Goal: Task Accomplishment & Management: Use online tool/utility

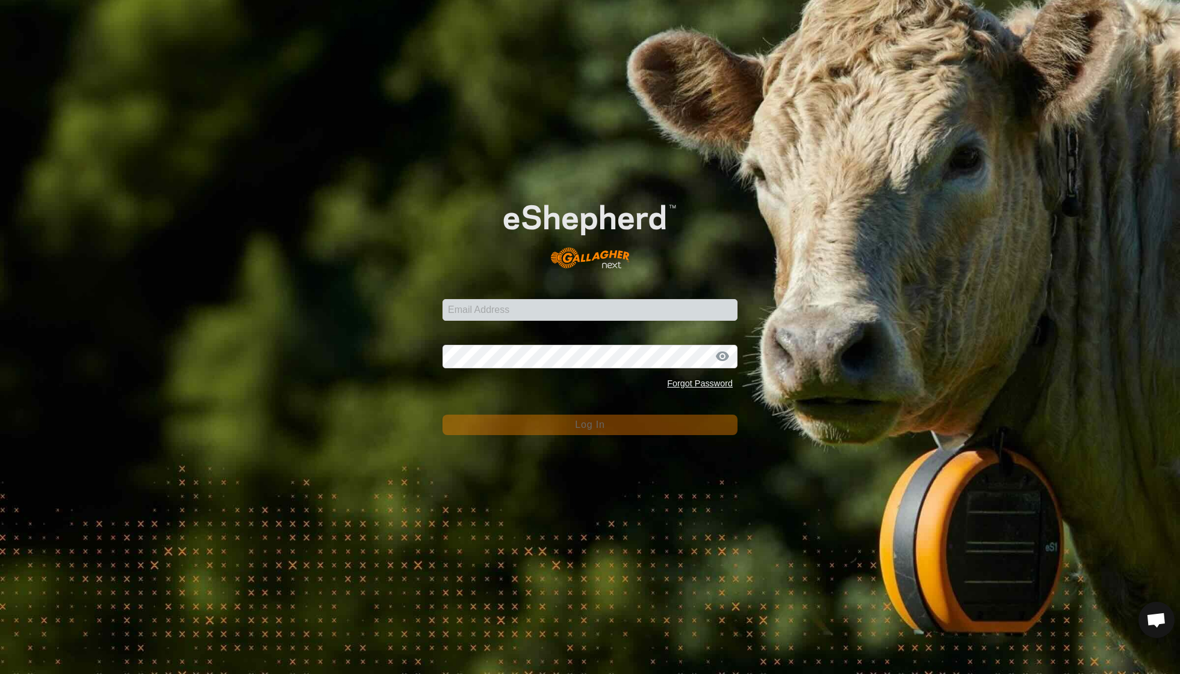
scroll to position [104, 0]
type input "[EMAIL_ADDRESS][DOMAIN_NAME]"
click at [590, 425] on button "Log In" at bounding box center [589, 425] width 295 height 20
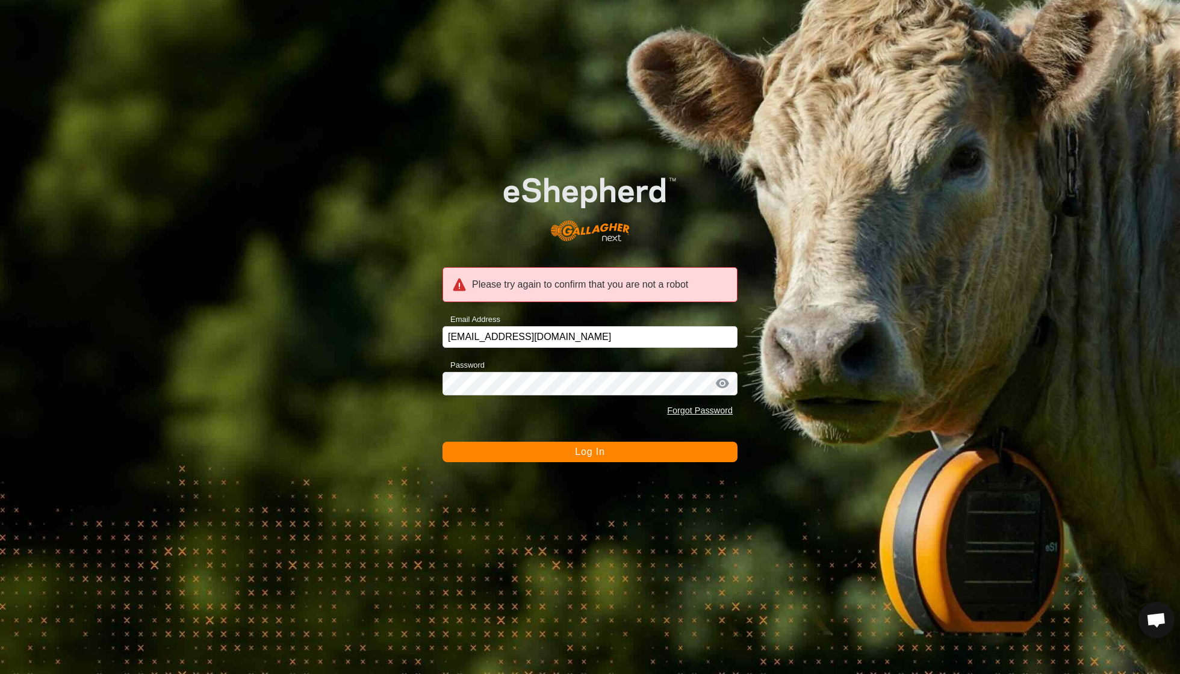
click at [564, 451] on button "Log In" at bounding box center [589, 452] width 295 height 20
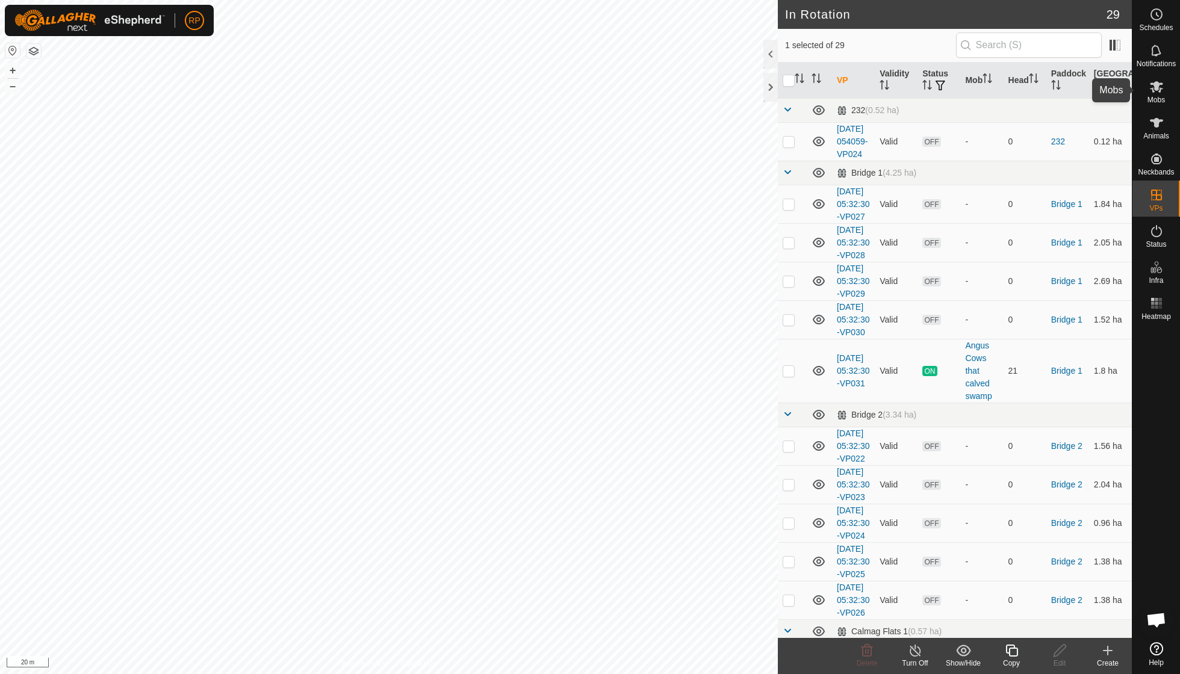
click at [1155, 84] on icon at bounding box center [1155, 86] width 13 height 11
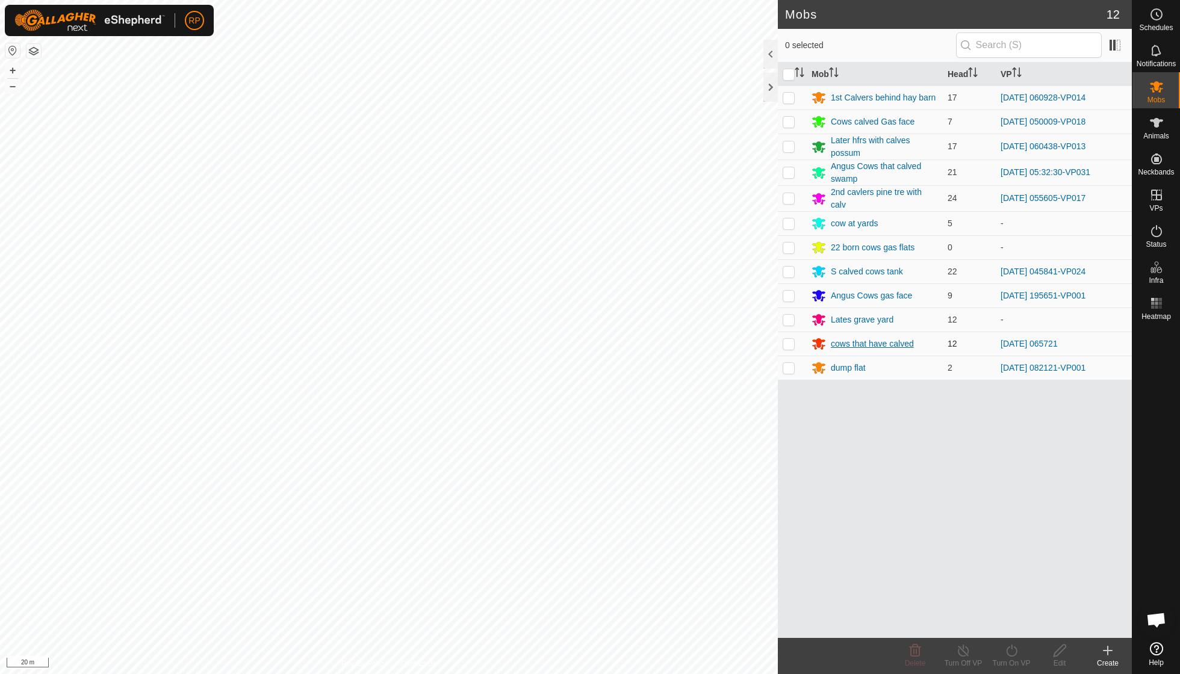
click at [843, 345] on div "cows that have calved" at bounding box center [871, 344] width 83 height 13
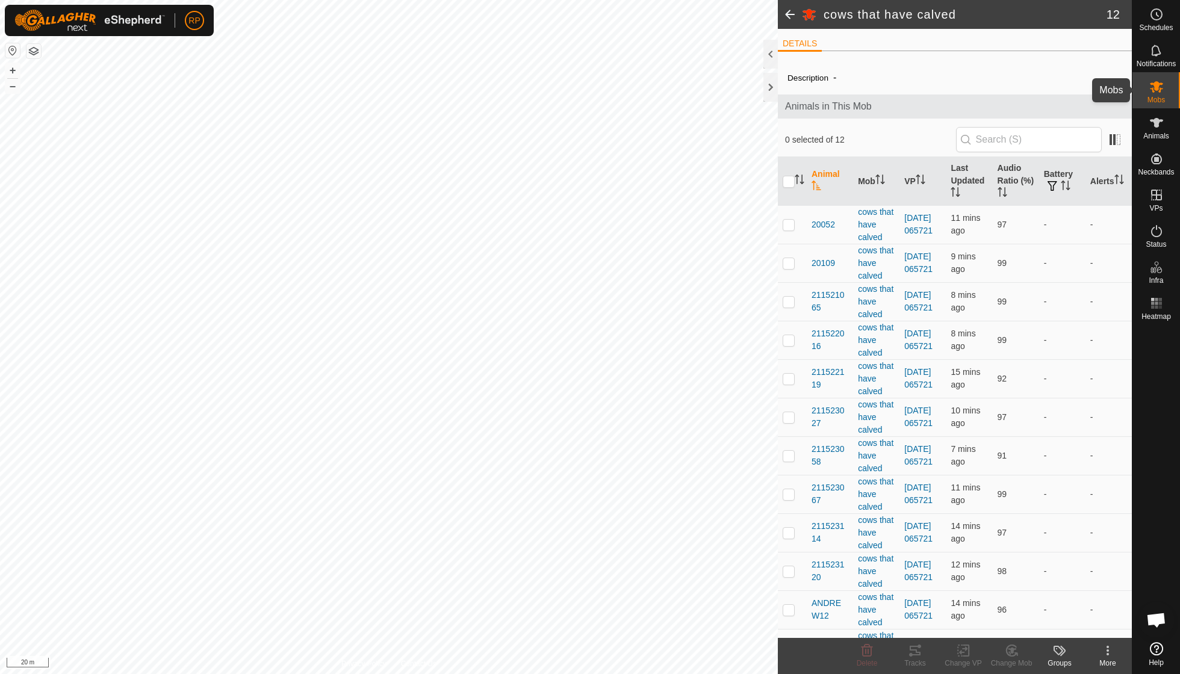
click at [1149, 89] on icon at bounding box center [1156, 86] width 14 height 14
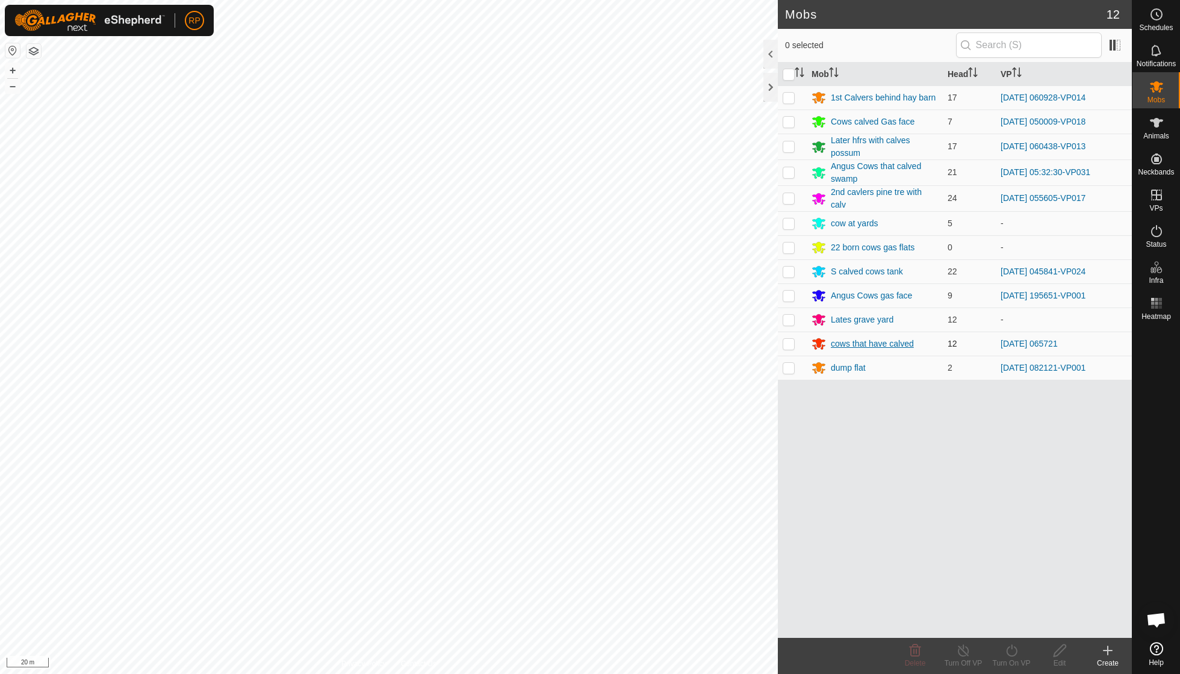
click at [891, 338] on div "cows that have calved" at bounding box center [871, 344] width 83 height 13
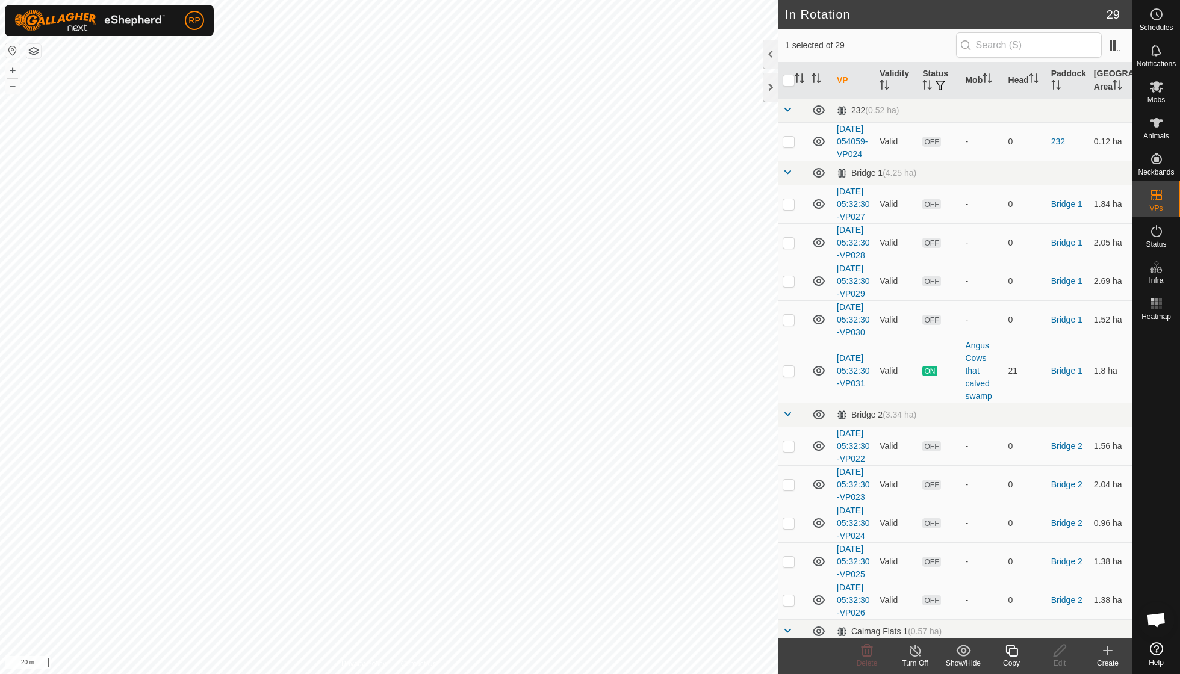
click at [914, 654] on icon at bounding box center [914, 650] width 15 height 14
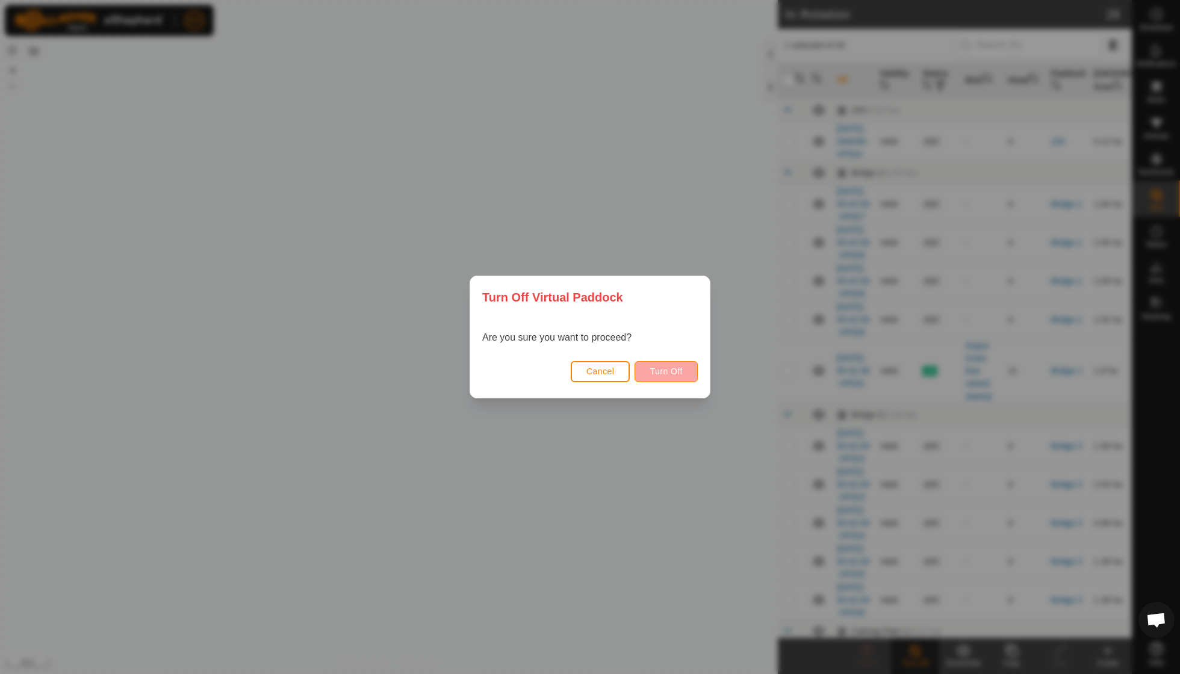
click at [664, 367] on span "Turn Off" at bounding box center [665, 371] width 33 height 10
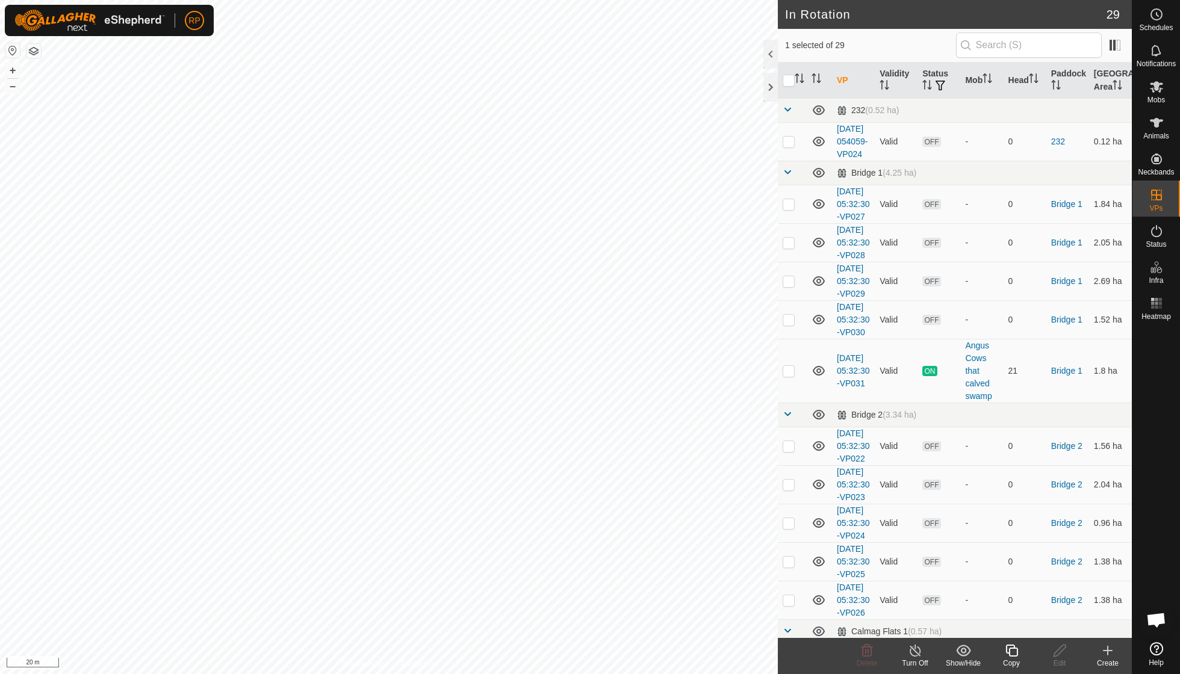
click at [1009, 655] on icon at bounding box center [1011, 651] width 12 height 12
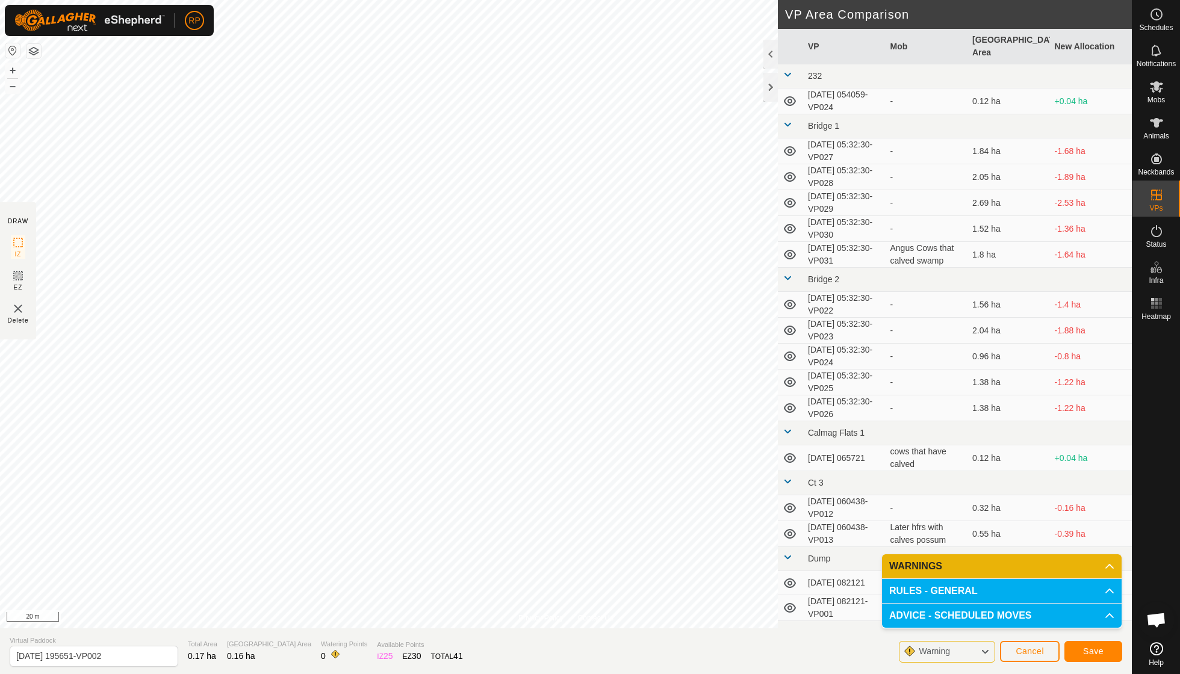
click at [1099, 648] on span "Save" at bounding box center [1093, 651] width 20 height 10
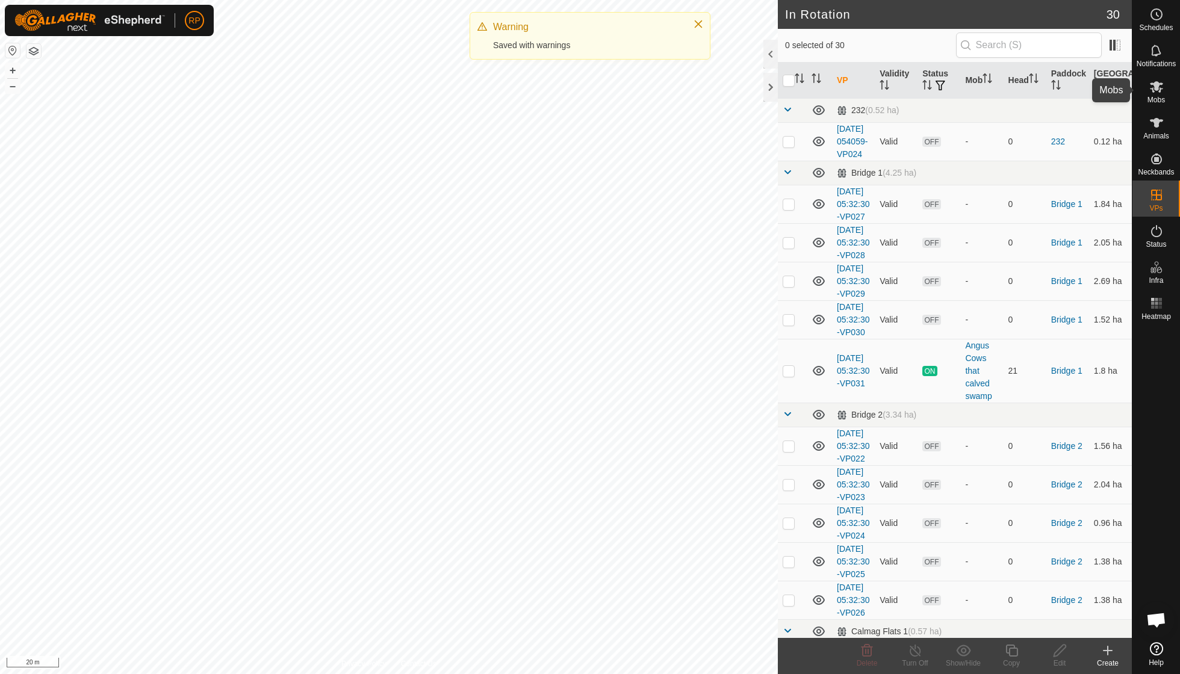
click at [1154, 94] on es-mob-svg-icon at bounding box center [1156, 86] width 22 height 19
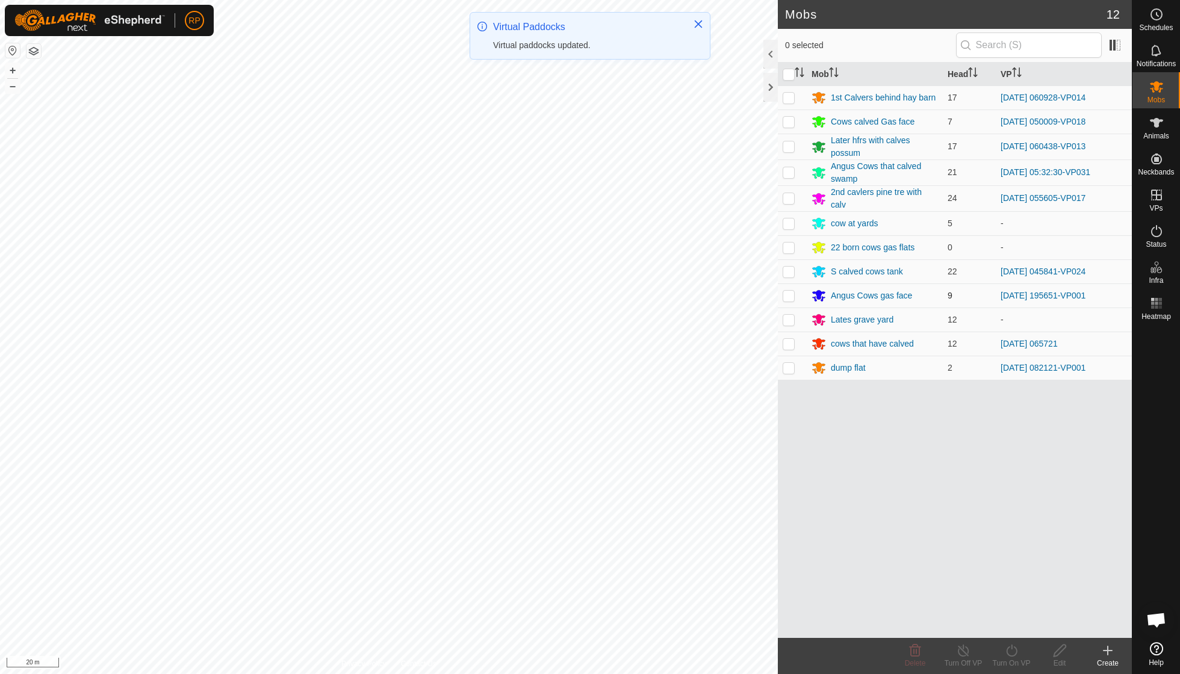
click at [785, 294] on p-checkbox at bounding box center [788, 296] width 12 height 10
checkbox input "true"
click at [1005, 653] on icon at bounding box center [1011, 650] width 15 height 14
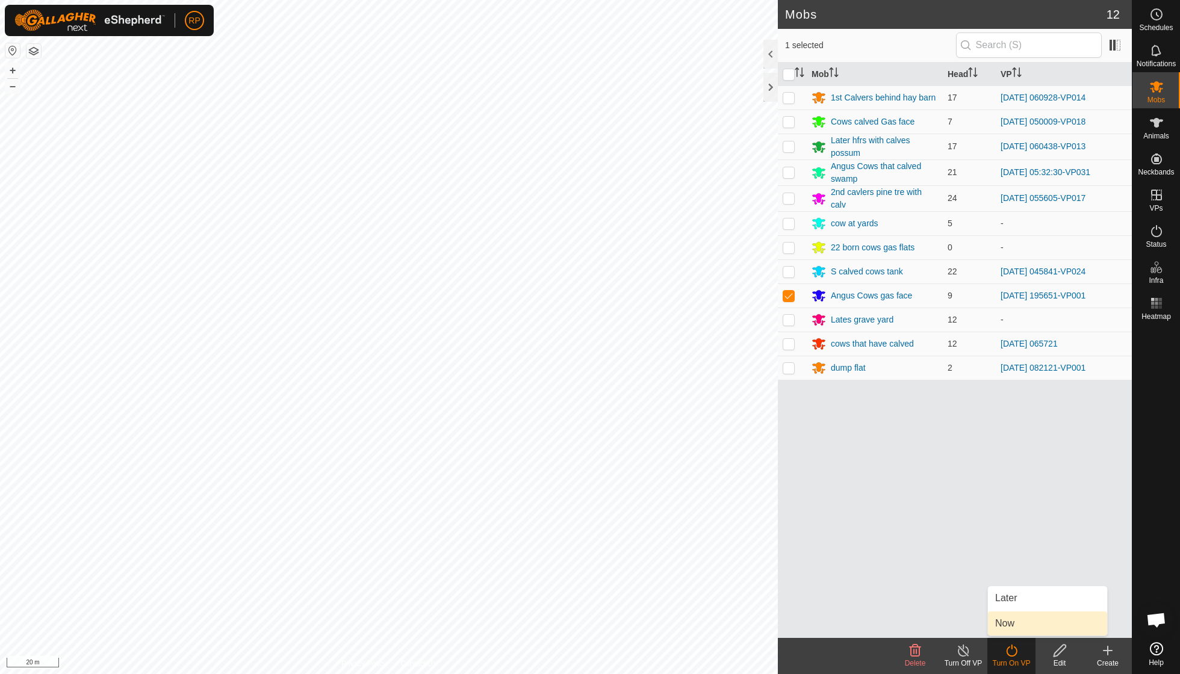
click at [1012, 622] on link "Now" at bounding box center [1047, 623] width 119 height 24
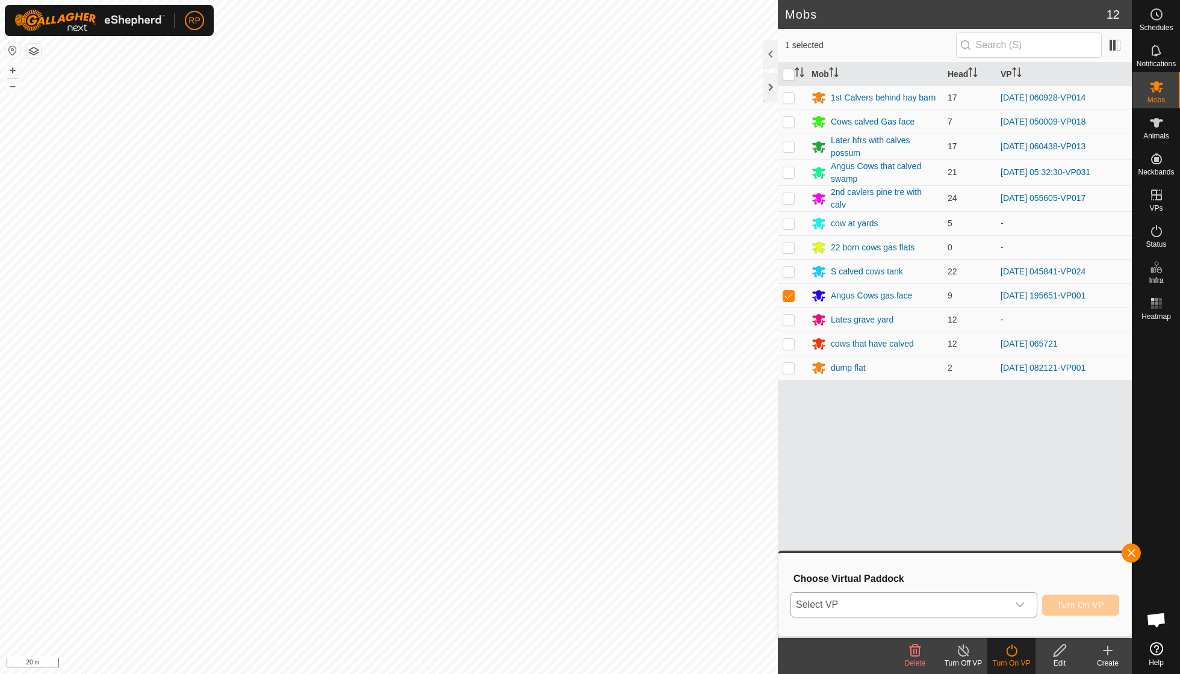
click at [1017, 607] on icon "dropdown trigger" at bounding box center [1020, 605] width 10 height 10
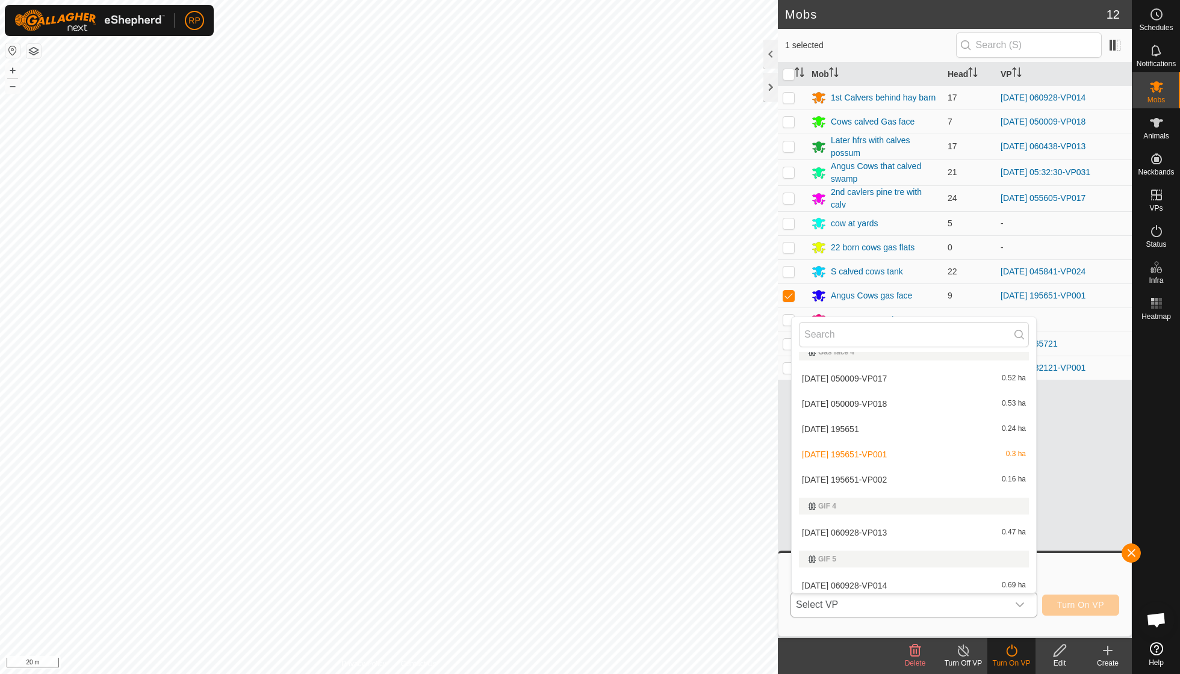
scroll to position [585, 0]
click at [918, 469] on li "[DATE] 195651-VP002 0.16 ha" at bounding box center [913, 478] width 244 height 24
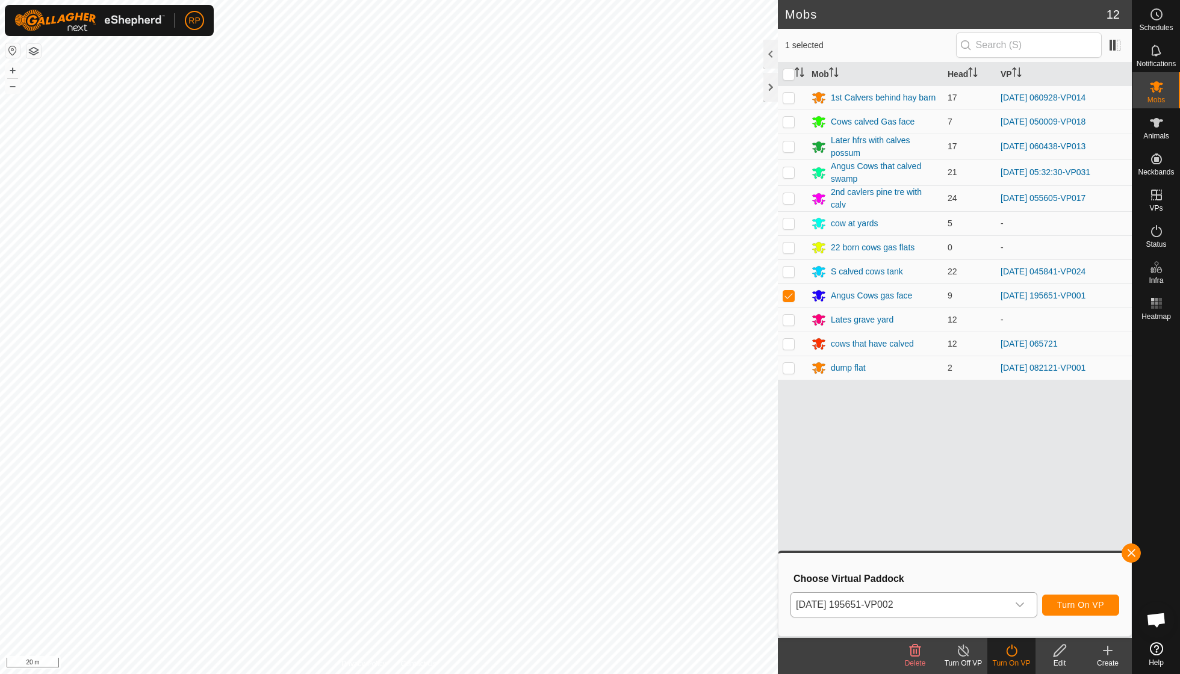
click at [1064, 605] on span "Turn On VP" at bounding box center [1080, 605] width 47 height 10
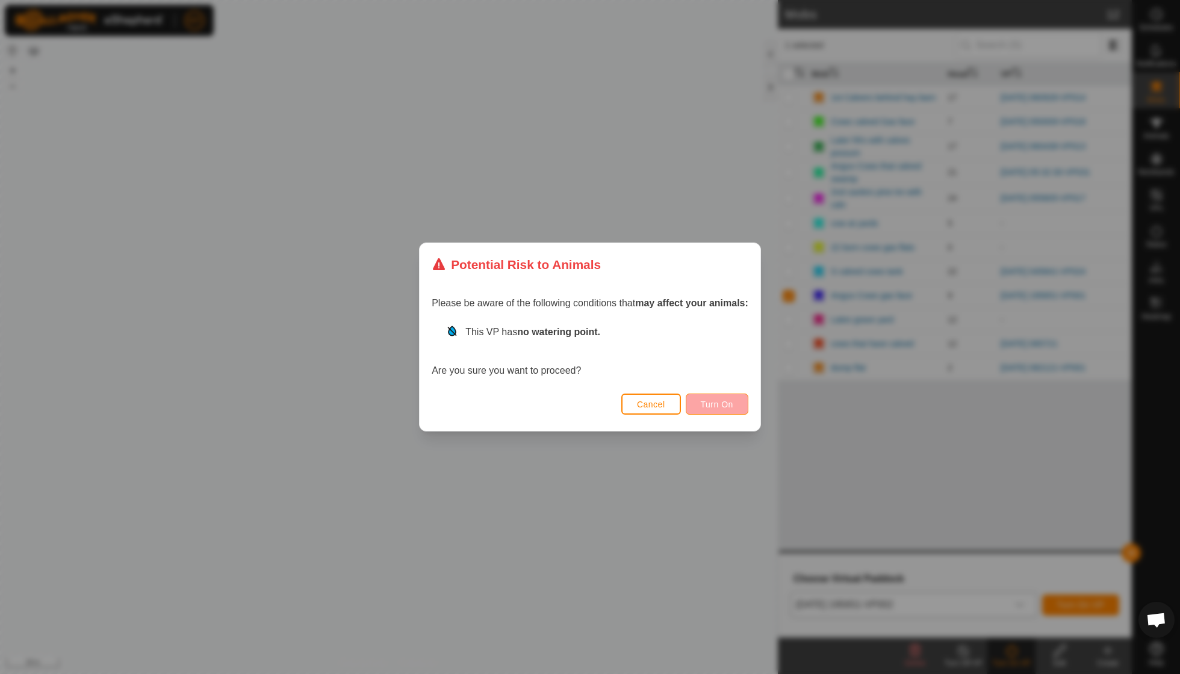
click at [718, 398] on button "Turn On" at bounding box center [716, 404] width 63 height 21
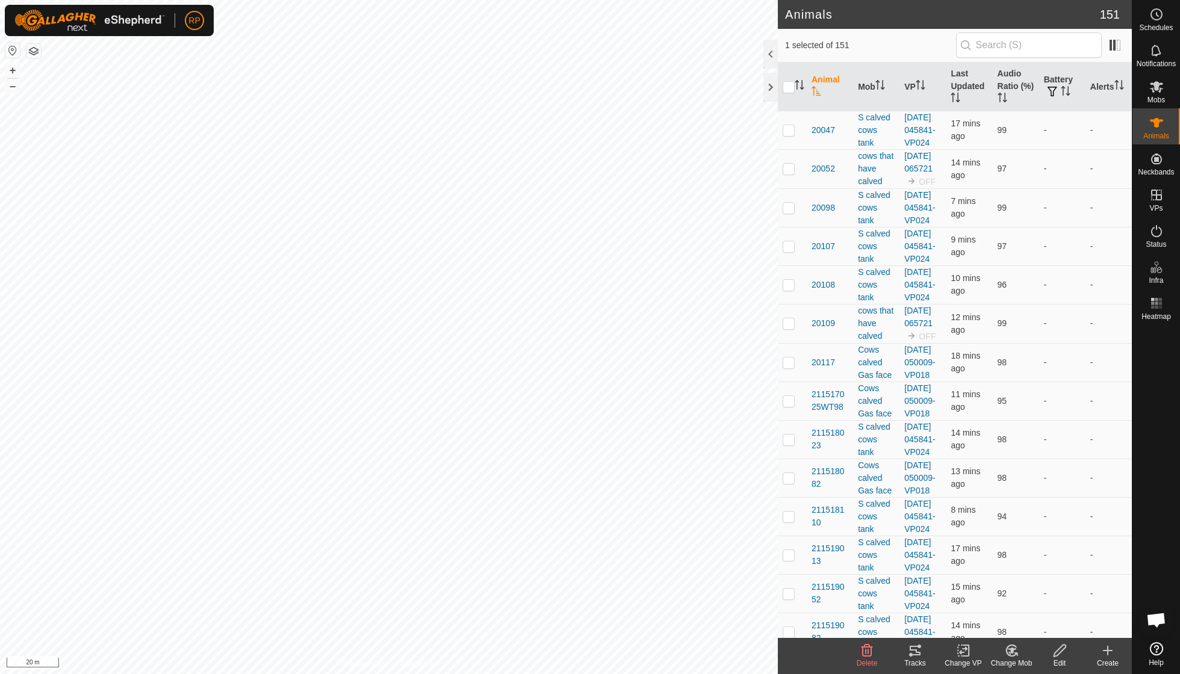
click at [909, 651] on icon at bounding box center [914, 650] width 14 height 14
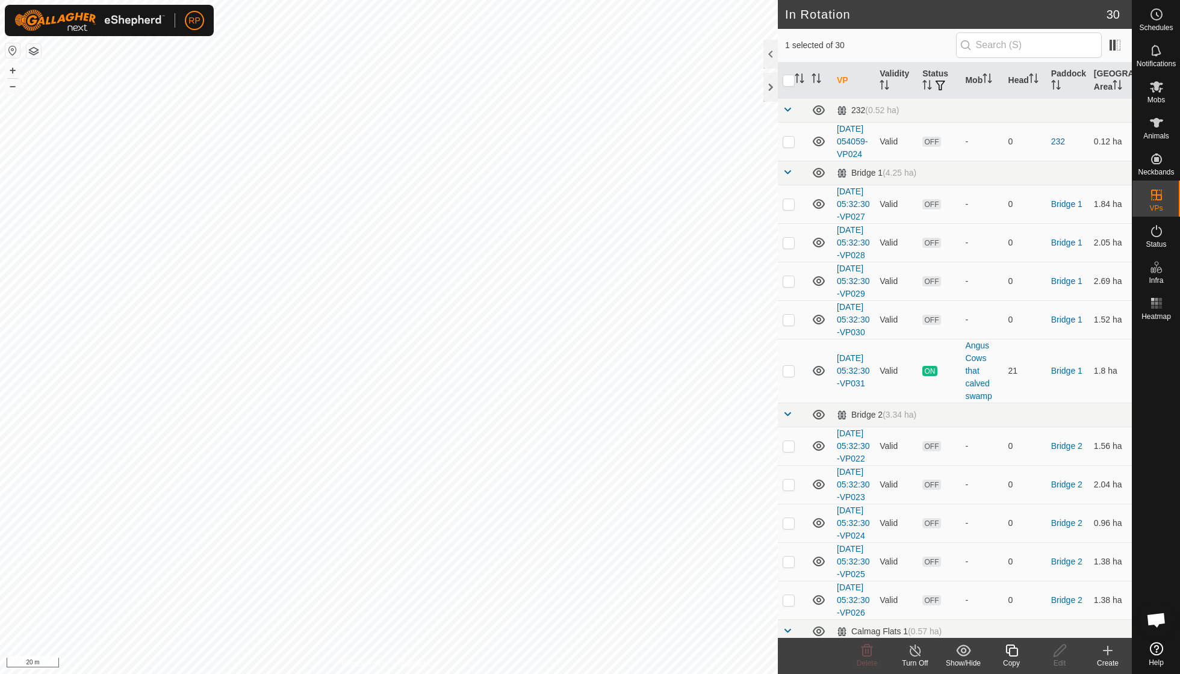
click at [1010, 653] on icon at bounding box center [1011, 650] width 15 height 14
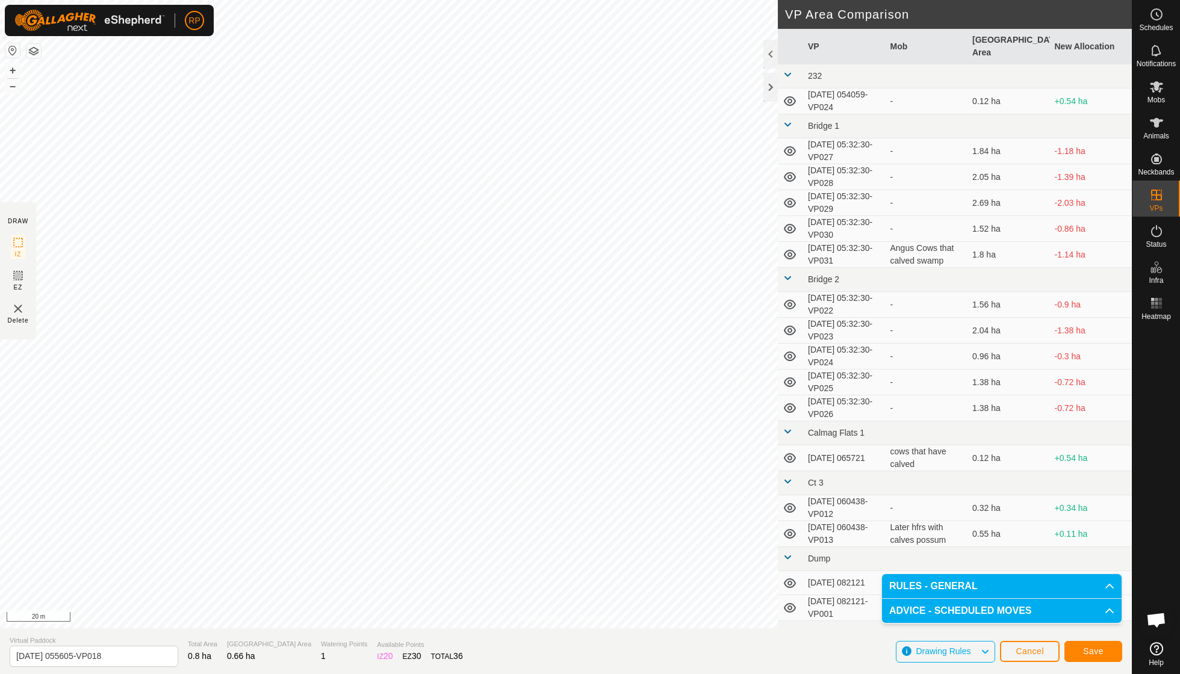
click at [1099, 649] on span "Save" at bounding box center [1093, 651] width 20 height 10
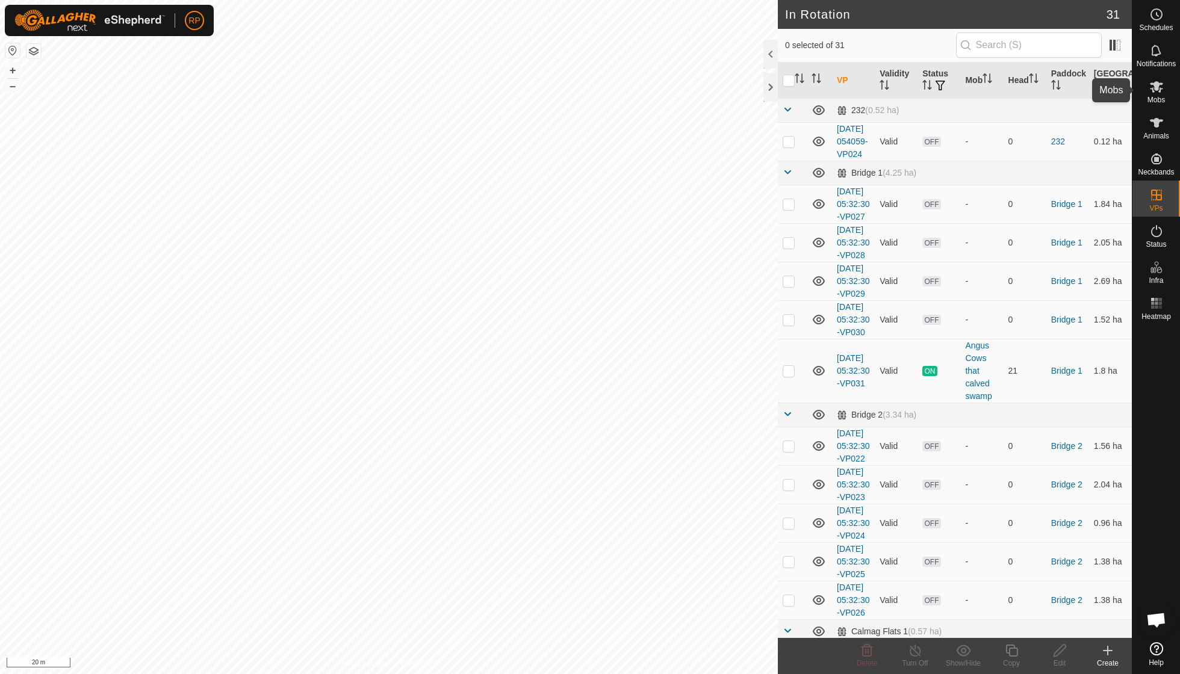
click at [1151, 97] on span "Mobs" at bounding box center [1155, 99] width 17 height 7
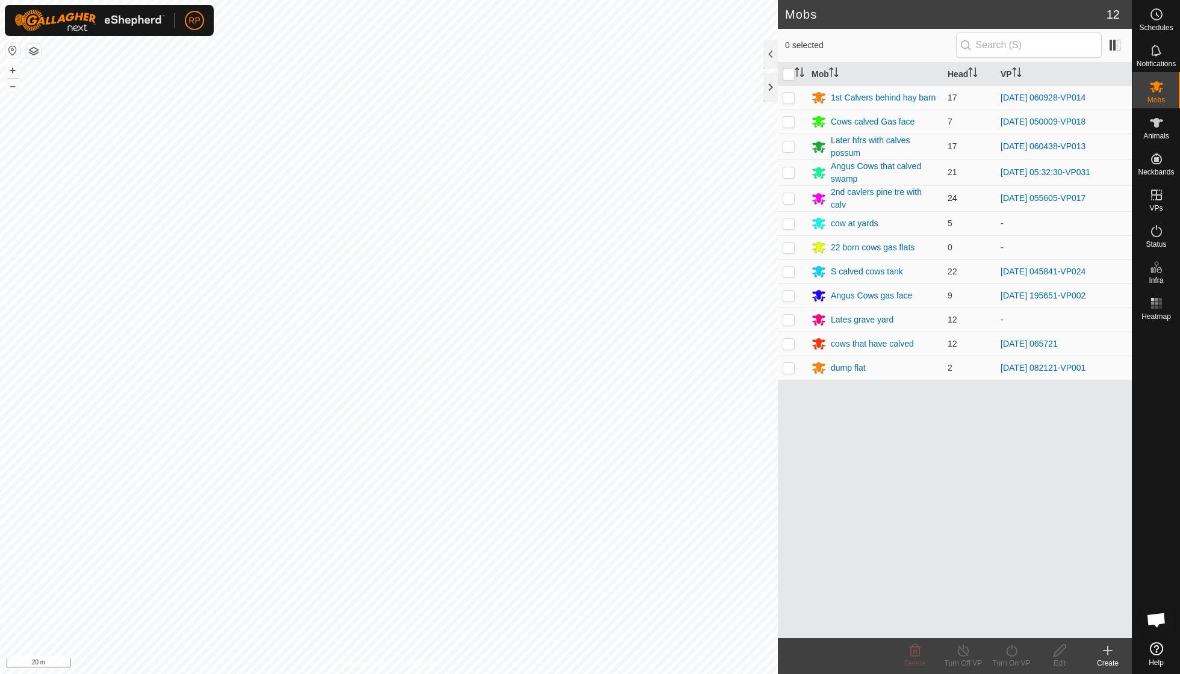
click at [790, 194] on p-checkbox at bounding box center [788, 198] width 12 height 10
checkbox input "true"
click at [1007, 651] on icon at bounding box center [1011, 650] width 15 height 14
click at [1007, 626] on link "Now" at bounding box center [1047, 623] width 119 height 24
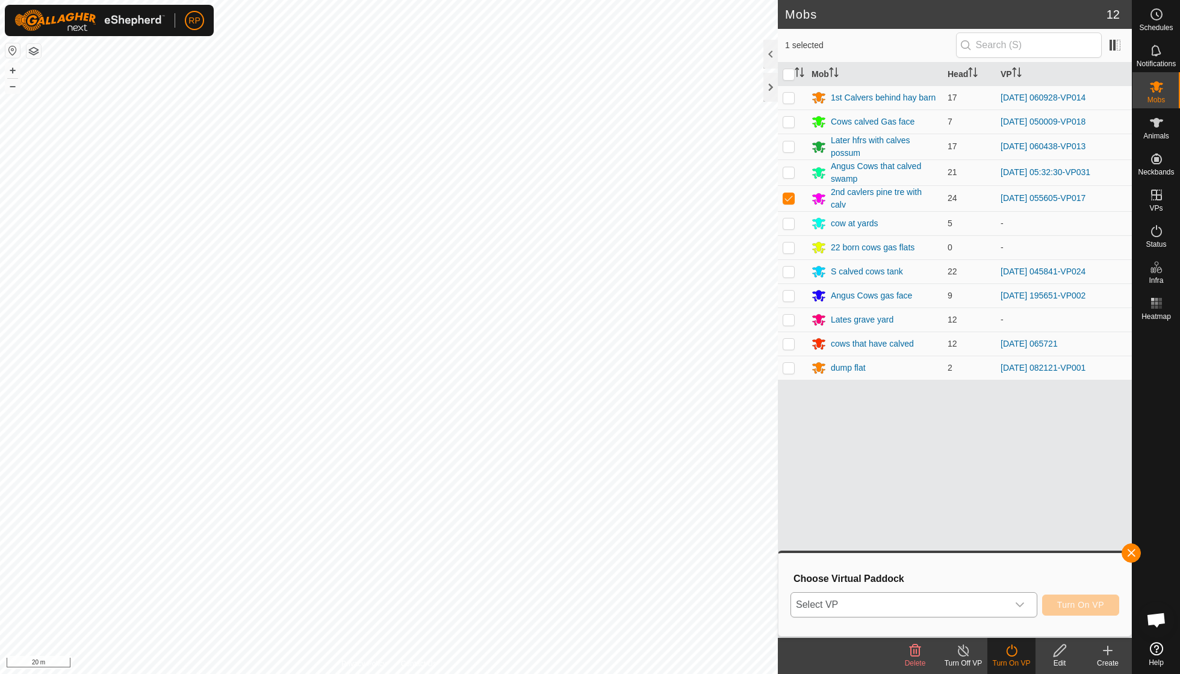
click at [1017, 604] on icon "dropdown trigger" at bounding box center [1020, 605] width 10 height 10
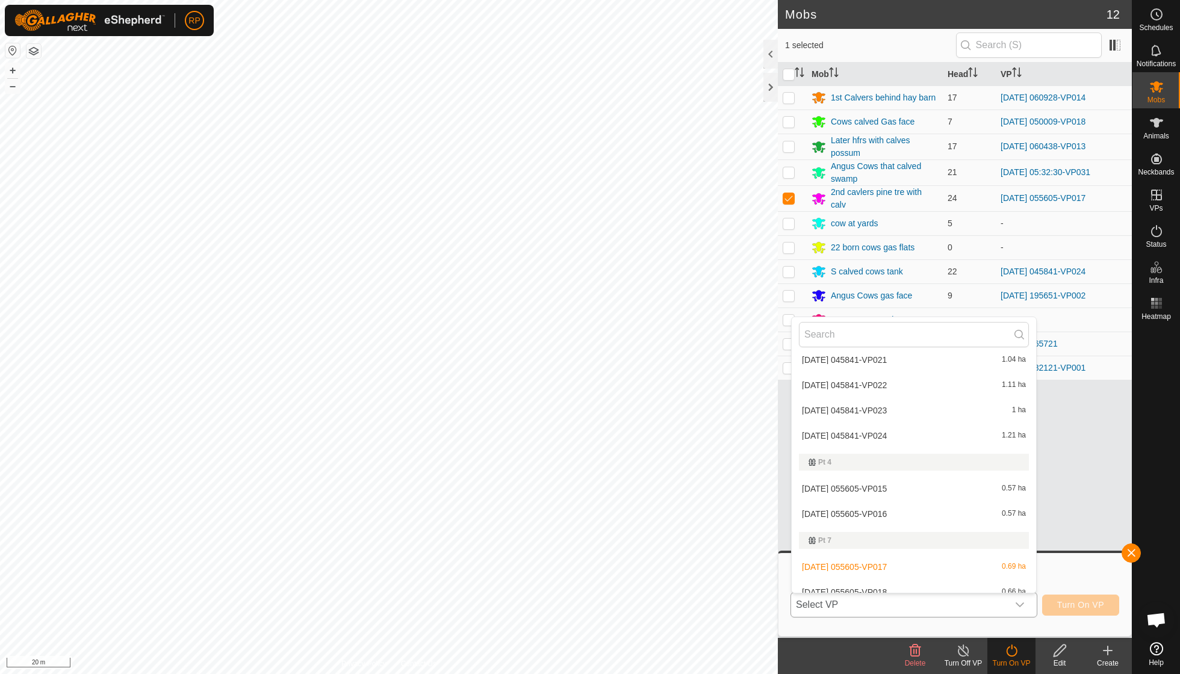
scroll to position [862, 0]
click at [891, 581] on li "[DATE] 055605-VP018 0.66 ha" at bounding box center [913, 593] width 244 height 24
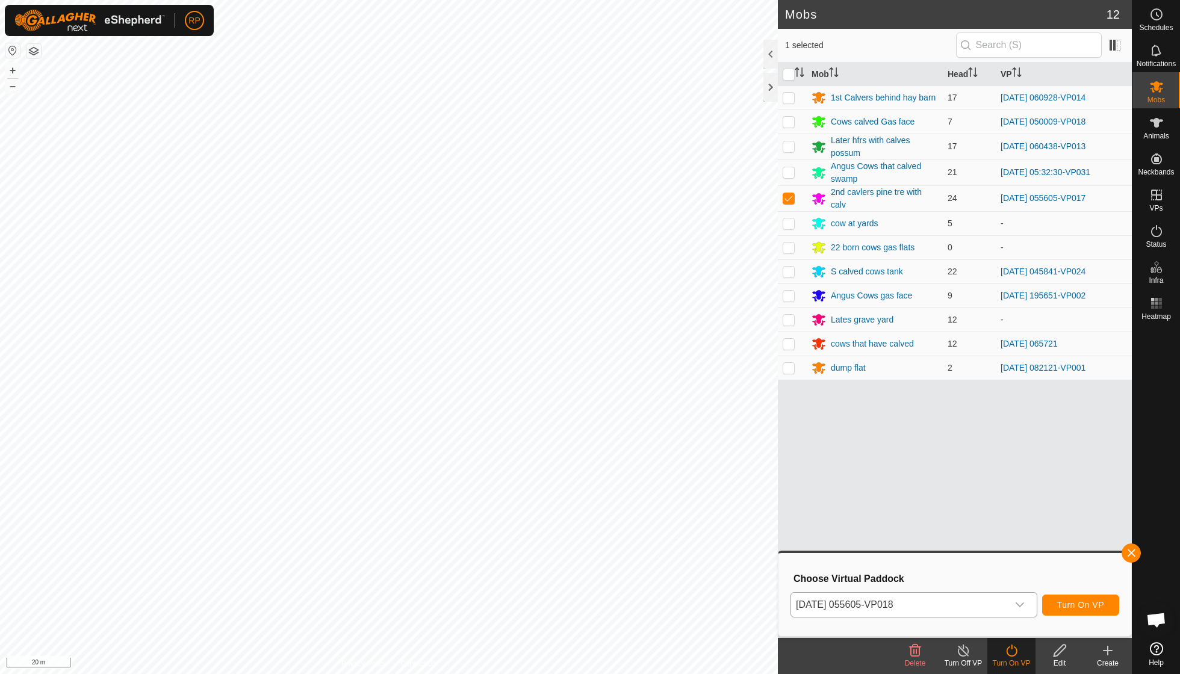
click at [1068, 602] on span "Turn On VP" at bounding box center [1080, 605] width 47 height 10
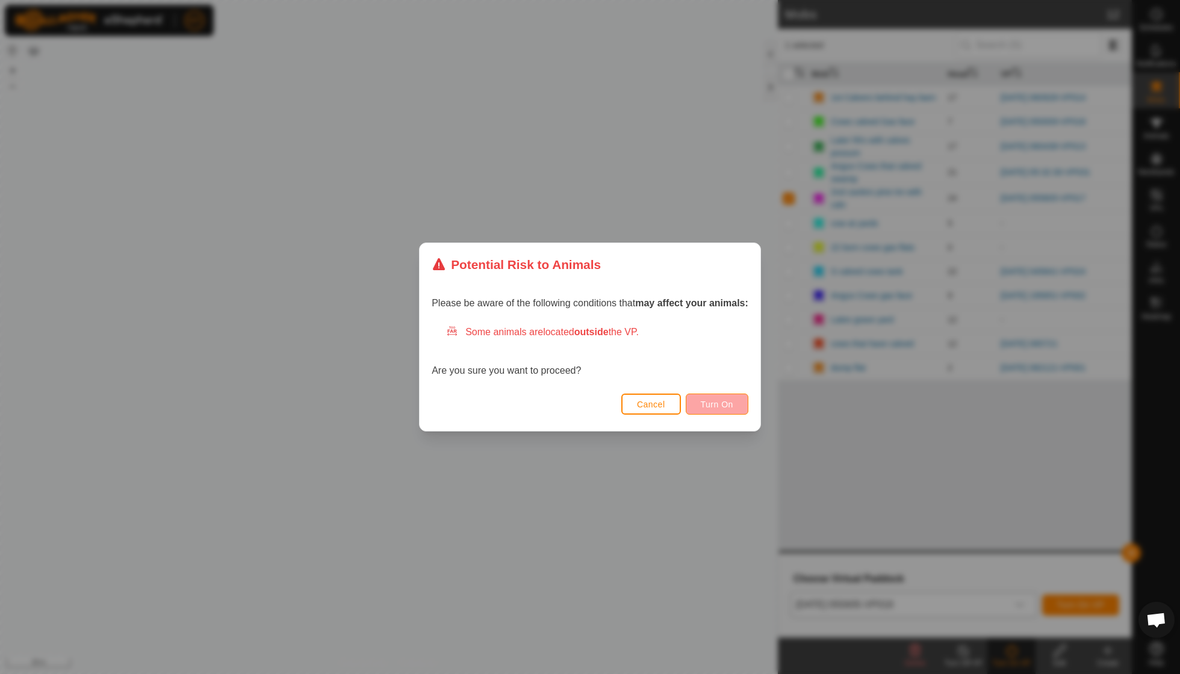
click at [734, 398] on button "Turn On" at bounding box center [716, 404] width 63 height 21
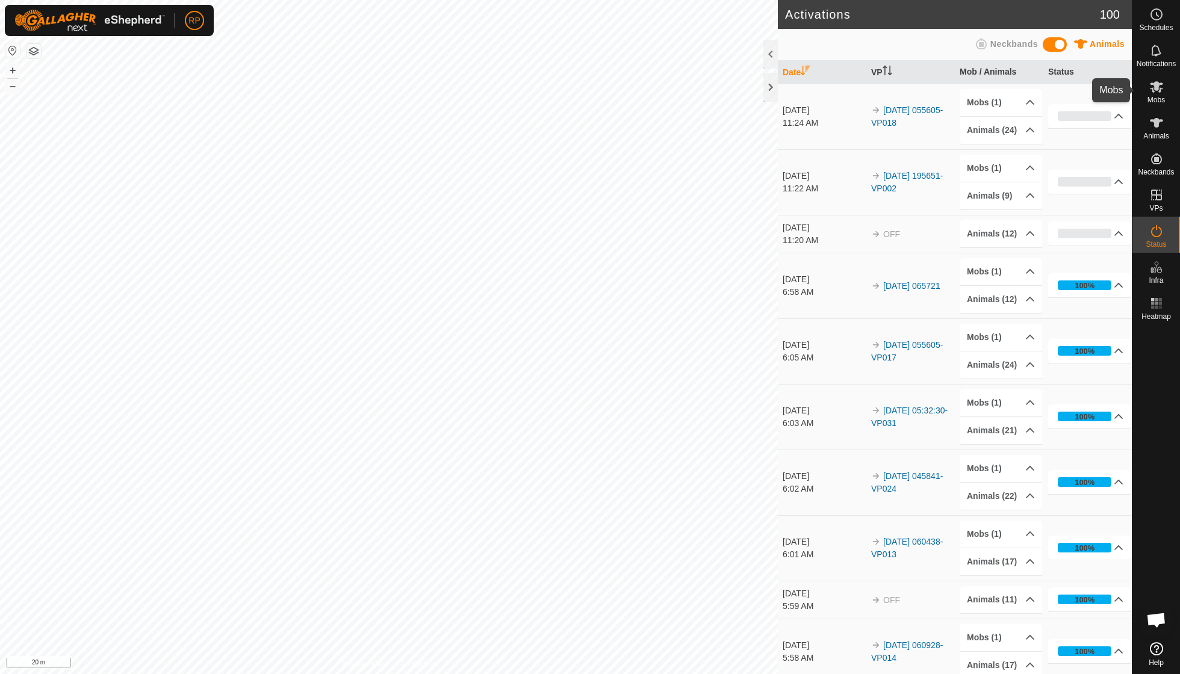
click at [1161, 91] on icon at bounding box center [1156, 86] width 14 height 14
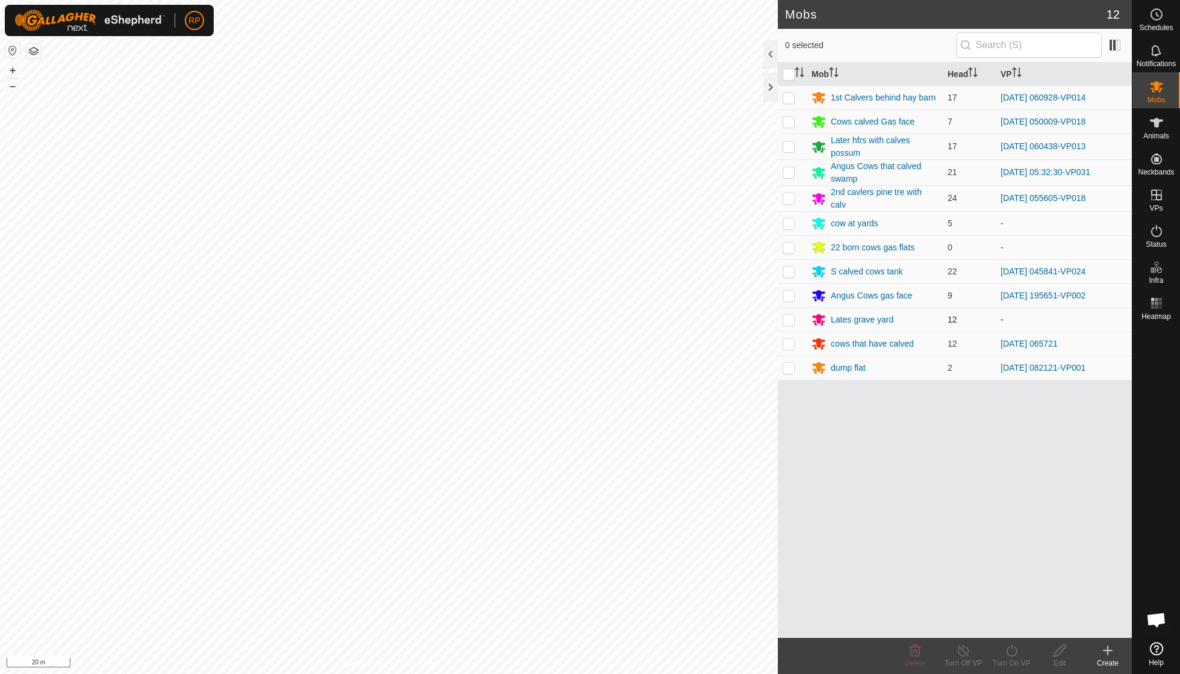
click at [791, 315] on p-checkbox at bounding box center [788, 320] width 12 height 10
checkbox input "true"
click at [1009, 650] on icon at bounding box center [1011, 650] width 15 height 14
click at [1027, 617] on link "Now" at bounding box center [1047, 623] width 119 height 24
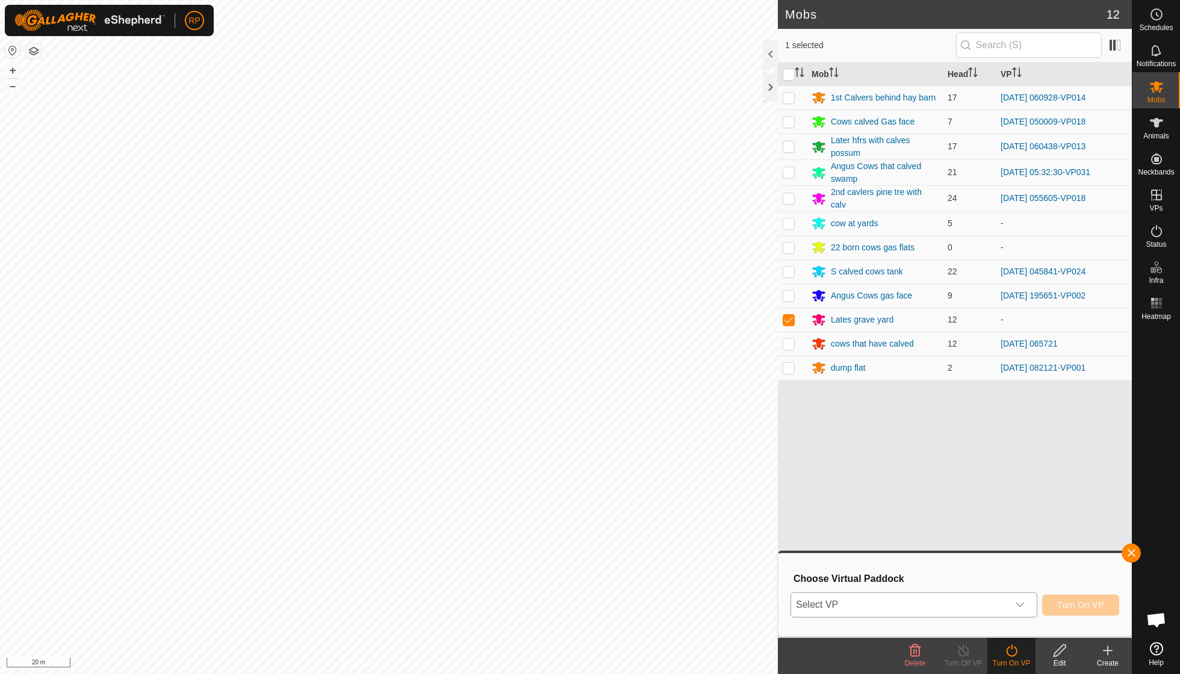
click at [1024, 600] on div "dropdown trigger" at bounding box center [1019, 605] width 24 height 24
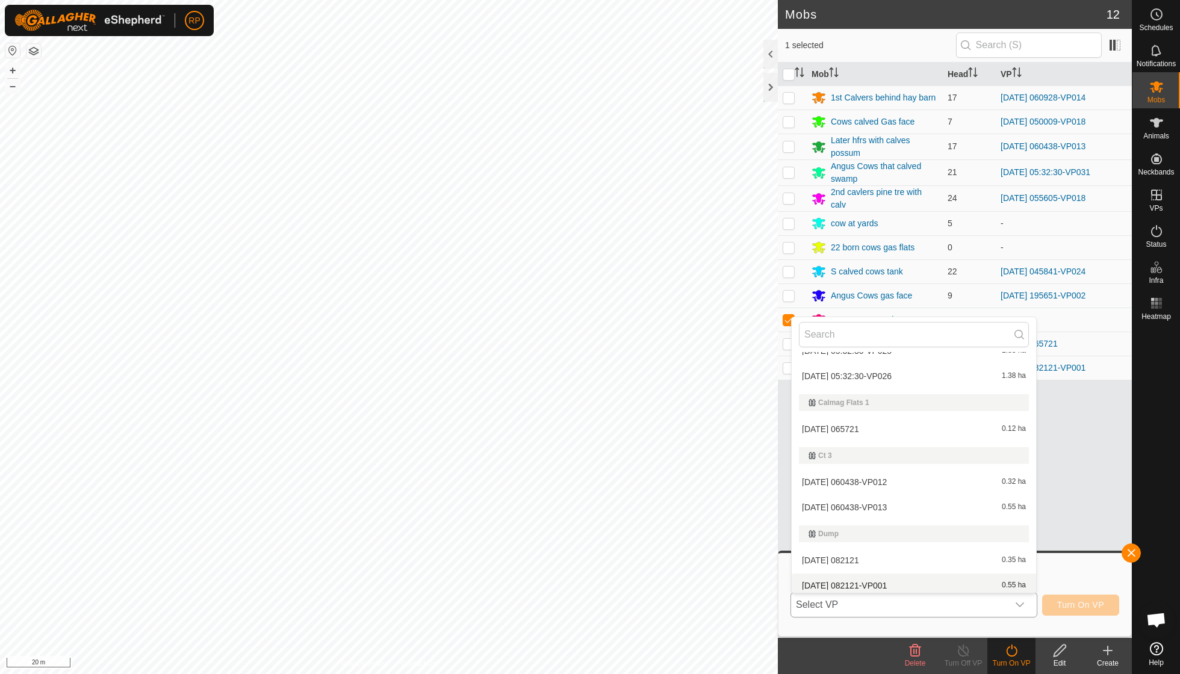
scroll to position [319, 0]
click at [859, 425] on li "[DATE] 065721 0.12 ha" at bounding box center [913, 434] width 244 height 24
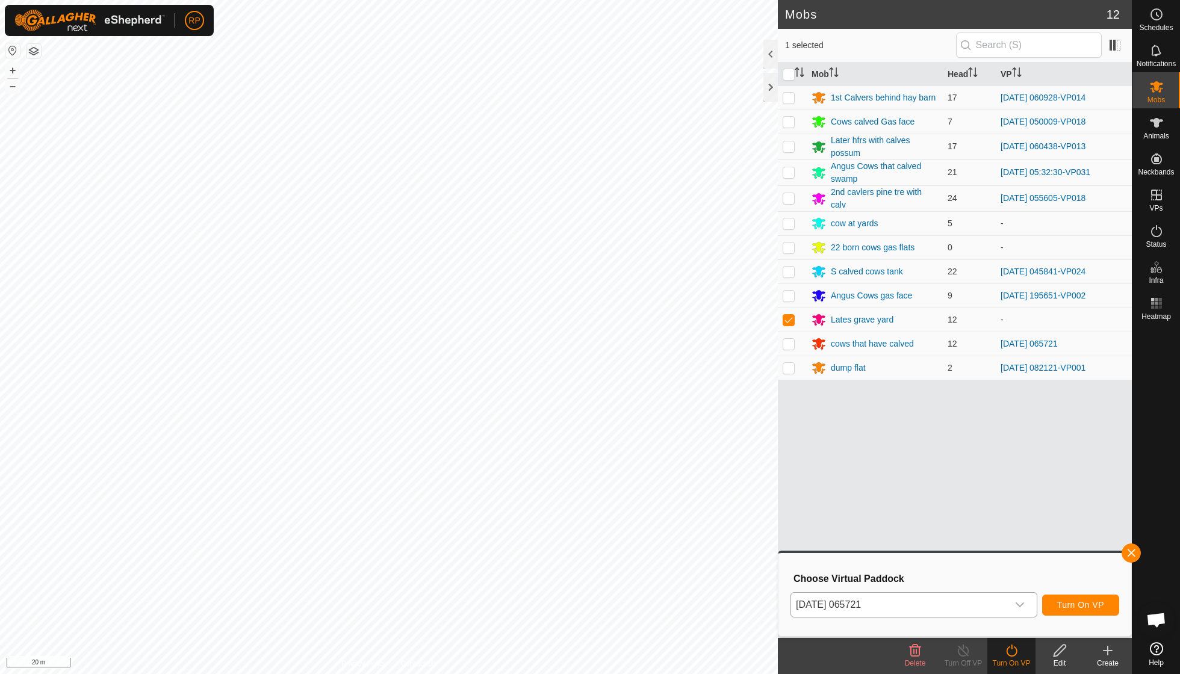
click at [1062, 609] on span "Turn On VP" at bounding box center [1080, 605] width 47 height 10
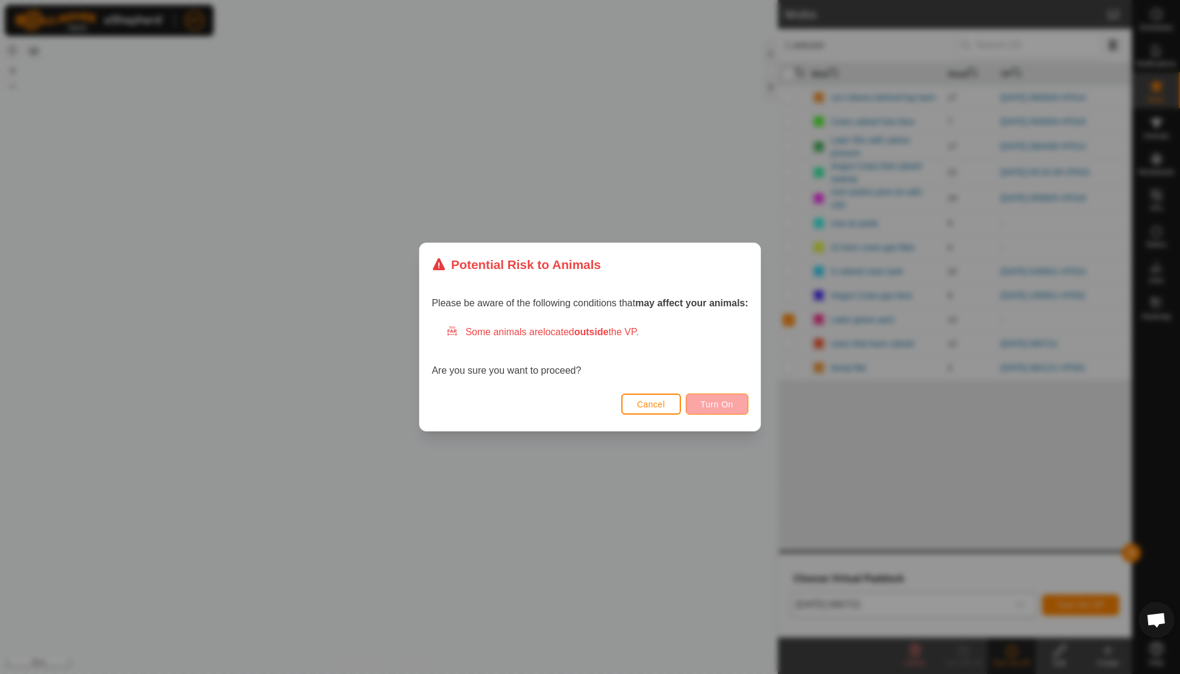
click at [728, 400] on span "Turn On" at bounding box center [716, 405] width 32 height 10
